Goal: Task Accomplishment & Management: Manage account settings

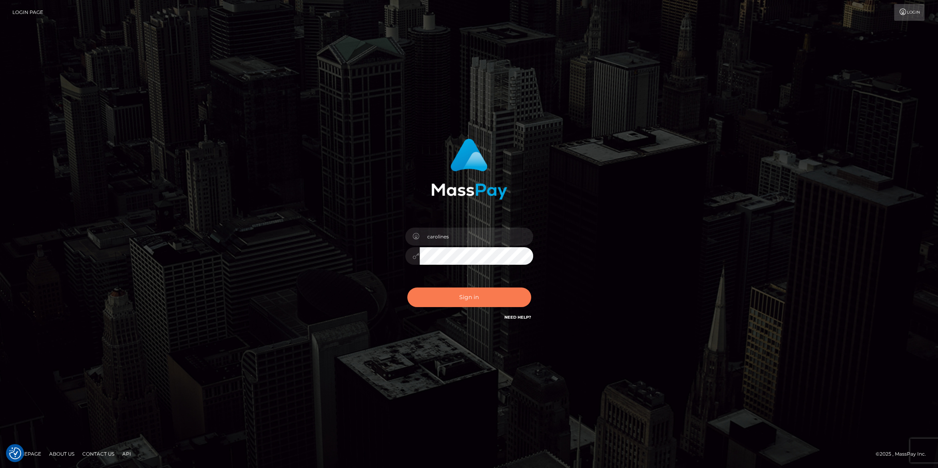
click at [464, 300] on button "Sign in" at bounding box center [469, 298] width 124 height 20
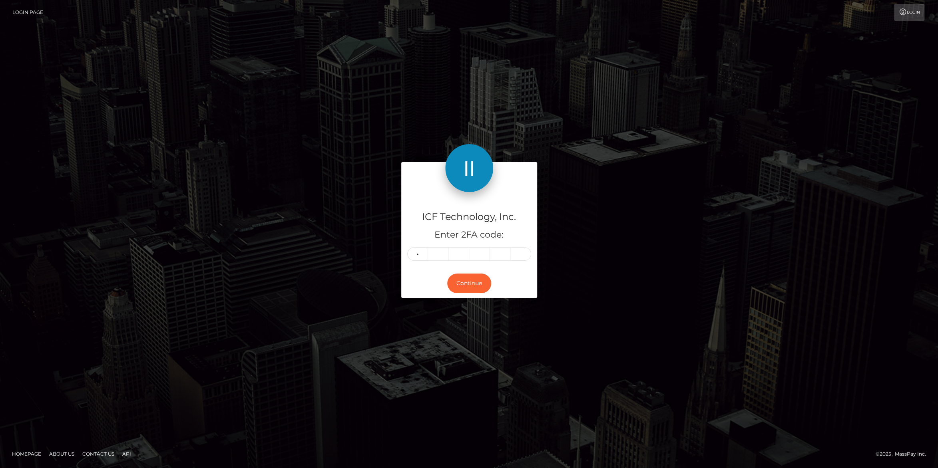
type input "9"
type input "7"
type input "4"
type input "7"
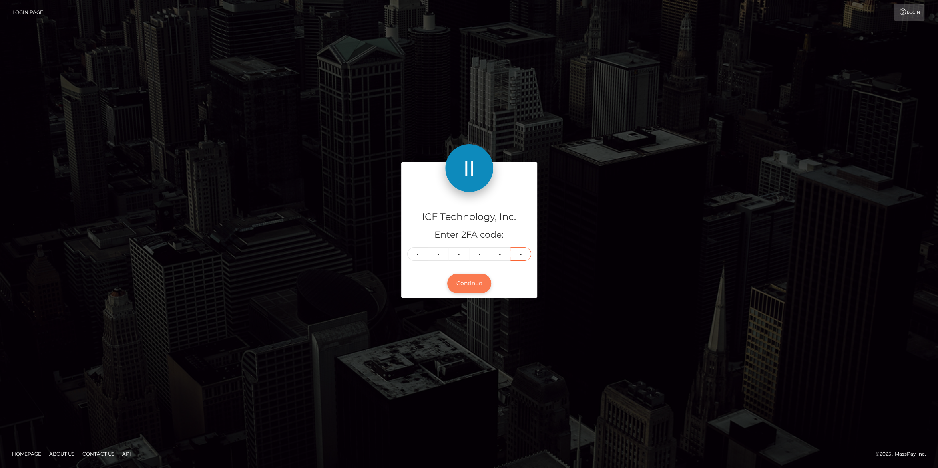
type input "2"
click at [466, 282] on button "Continue" at bounding box center [469, 284] width 44 height 20
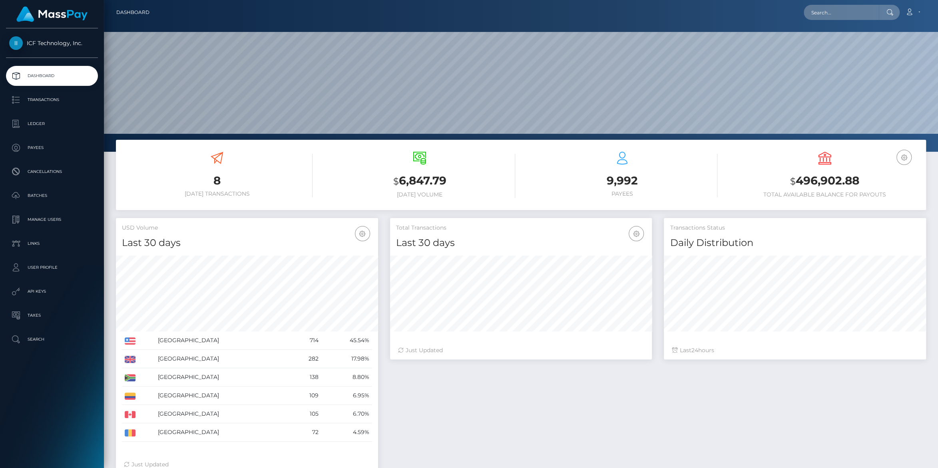
scroll to position [141, 262]
click at [33, 197] on p "Batches" at bounding box center [52, 196] width 86 height 12
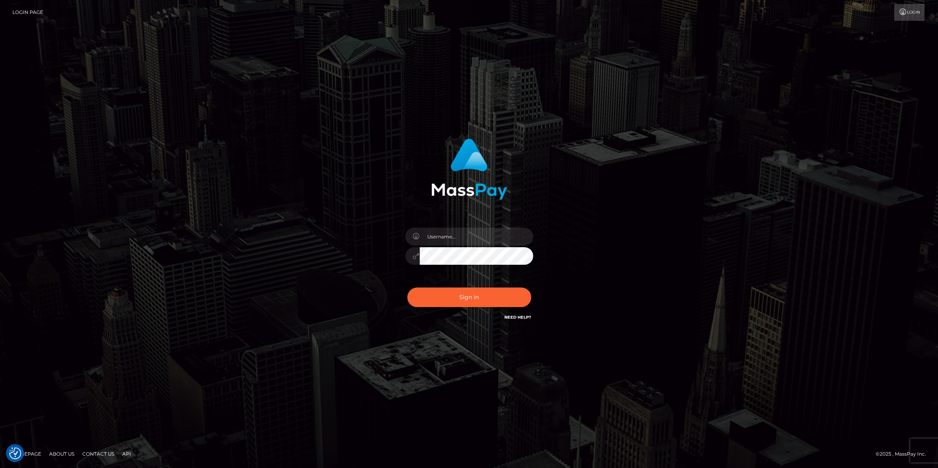
type input "carolines"
